Goal: Information Seeking & Learning: Find specific fact

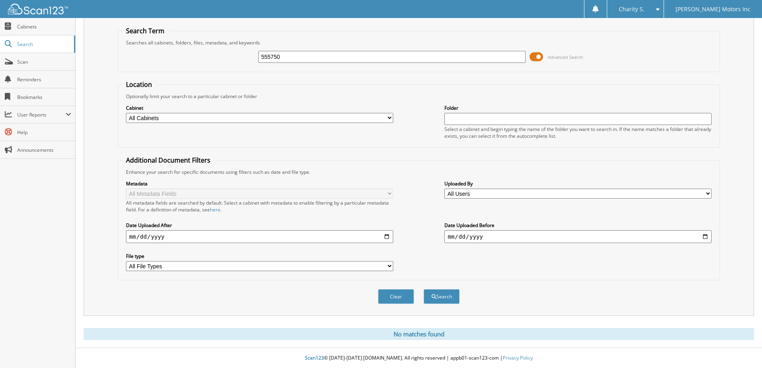
drag, startPoint x: 258, startPoint y: 305, endPoint x: 261, endPoint y: 230, distance: 75.6
click at [258, 302] on div "Clear Search" at bounding box center [419, 296] width 602 height 32
click at [296, 60] on input "555750" at bounding box center [391, 57] width 267 height 12
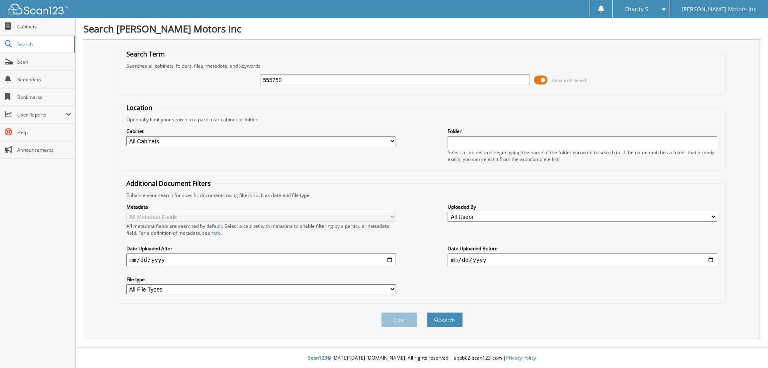
click at [323, 189] on fieldset "Additional Document Filters Enhance your search for specific documents using fi…" at bounding box center [422, 241] width 608 height 124
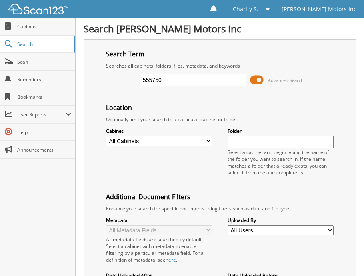
click at [101, 49] on div "Search Term Searches all cabinets, folders, files, metadata, and keywords 55575…" at bounding box center [220, 202] width 272 height 327
click at [178, 80] on input "555750" at bounding box center [193, 80] width 106 height 12
click at [177, 80] on input "555750" at bounding box center [193, 80] width 106 height 12
type input "552009"
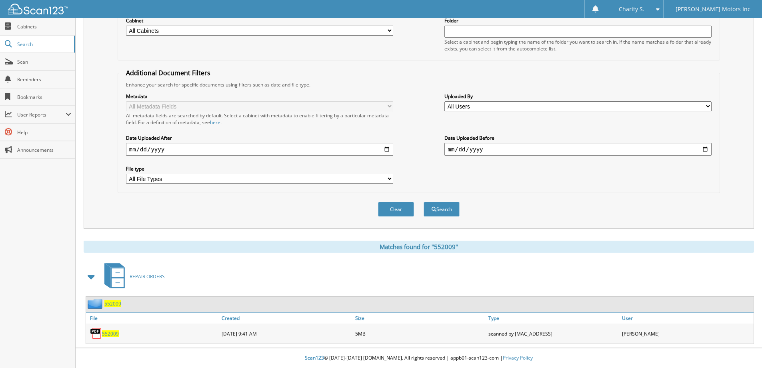
scroll to position [111, 0]
click at [116, 276] on div "552009" at bounding box center [153, 333] width 134 height 16
click at [118, 276] on span "552009" at bounding box center [110, 333] width 17 height 7
click at [111, 276] on span "552009" at bounding box center [110, 333] width 17 height 7
click at [98, 276] on img at bounding box center [96, 333] width 12 height 12
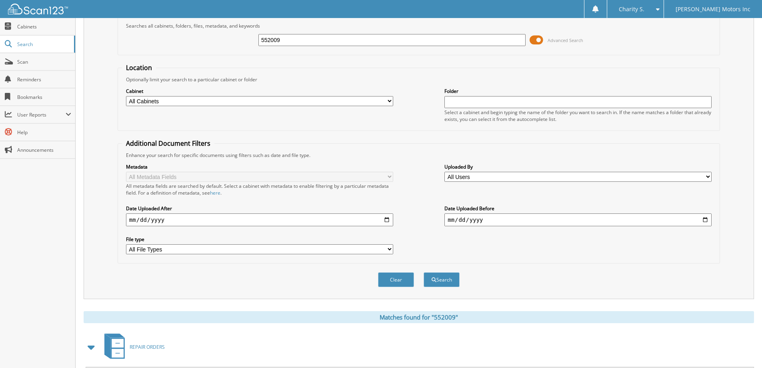
scroll to position [0, 0]
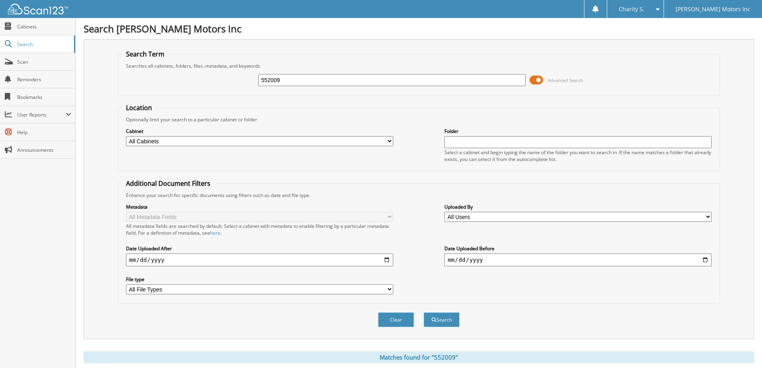
click at [287, 80] on input "552009" at bounding box center [391, 80] width 267 height 12
type input "554312"
click at [364, 276] on button "Search" at bounding box center [441, 319] width 36 height 15
drag, startPoint x: 0, startPoint y: 0, endPoint x: 321, endPoint y: 136, distance: 348.7
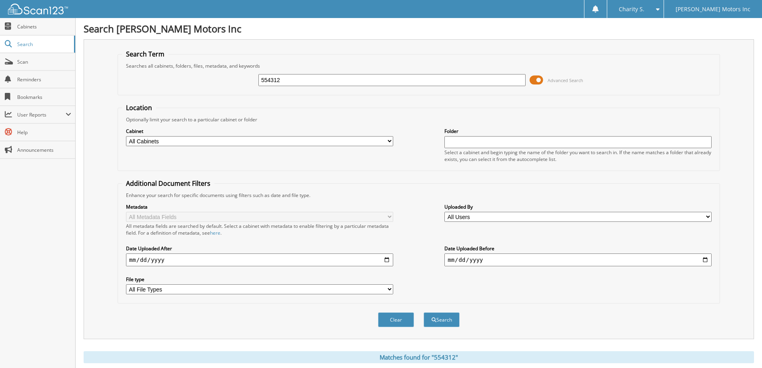
click at [320, 134] on form "Search Term Searches all cabinets, folders, files, metadata, and keywords 55431…" at bounding box center [419, 193] width 602 height 286
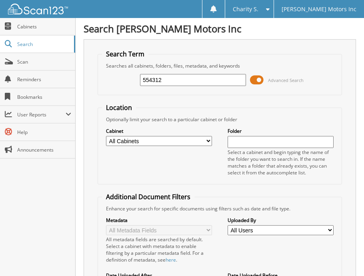
click at [208, 78] on input "554312" at bounding box center [193, 80] width 106 height 12
type input "554530"
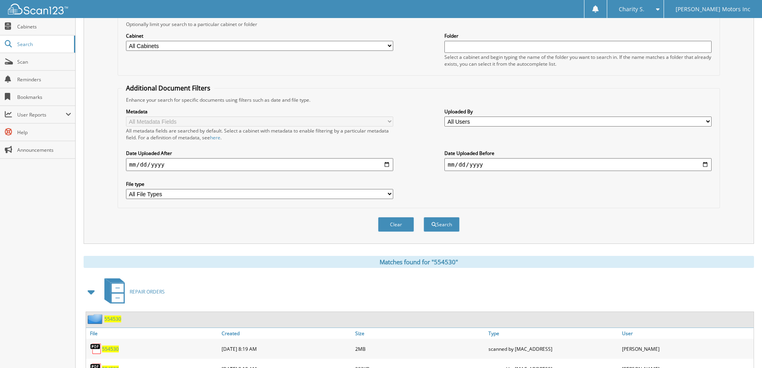
scroll to position [131, 0]
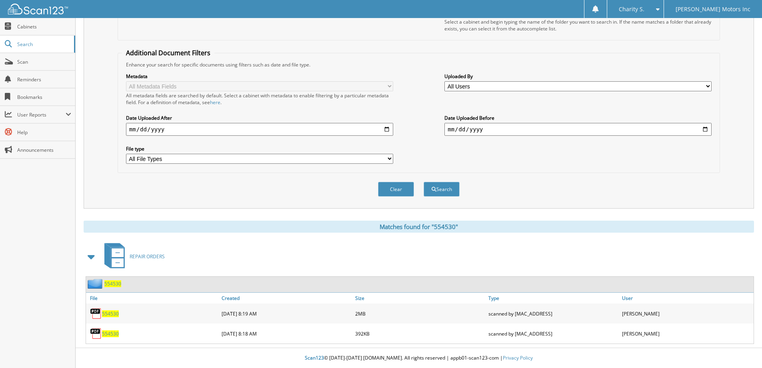
click at [108, 276] on span "554530" at bounding box center [110, 333] width 17 height 7
